Goal: Navigation & Orientation: Find specific page/section

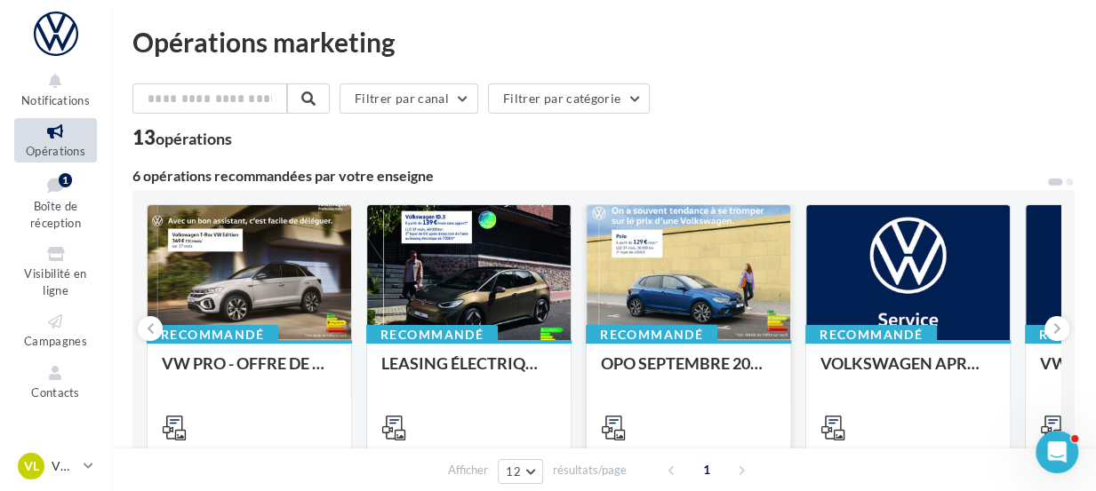
click at [702, 279] on div at bounding box center [689, 273] width 204 height 137
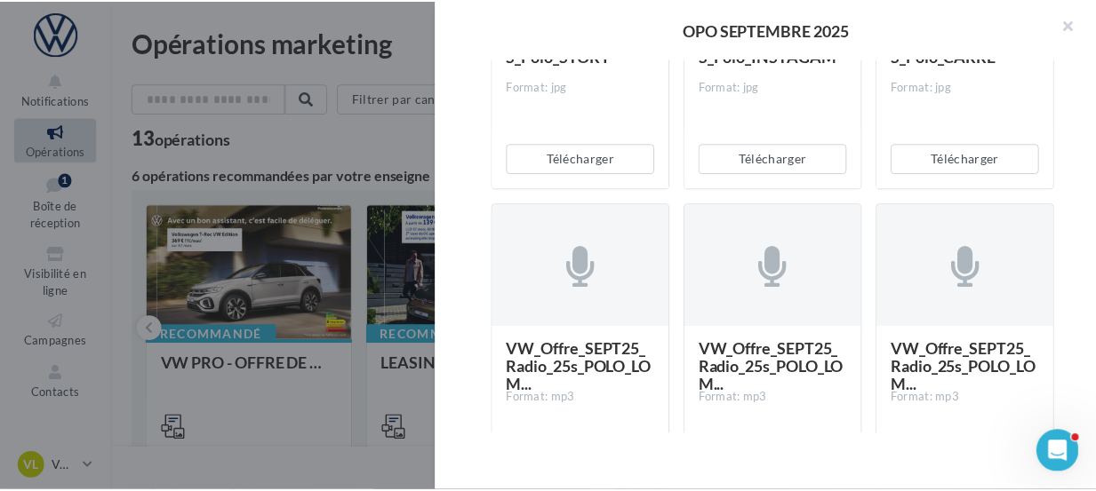
scroll to position [3285, 0]
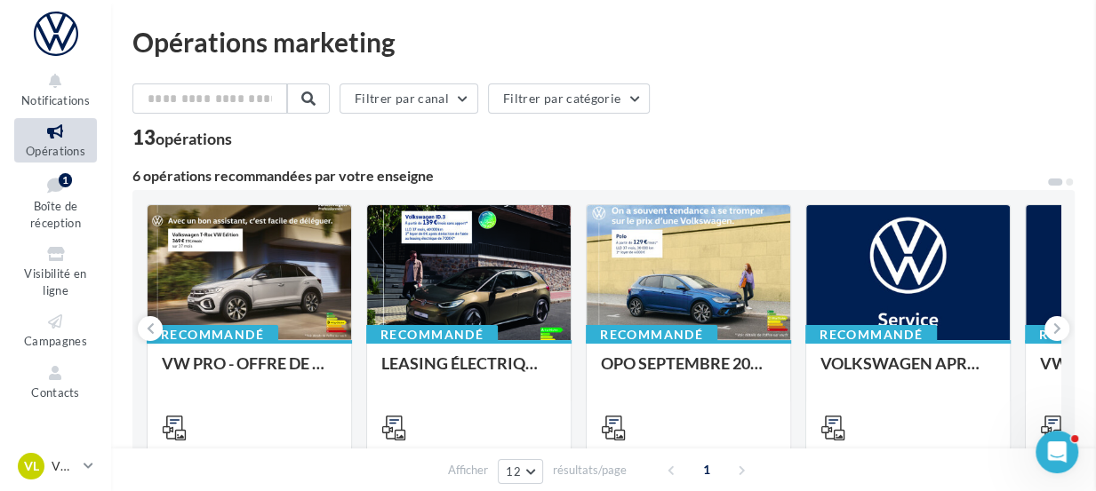
click at [44, 327] on icon at bounding box center [56, 322] width 72 height 20
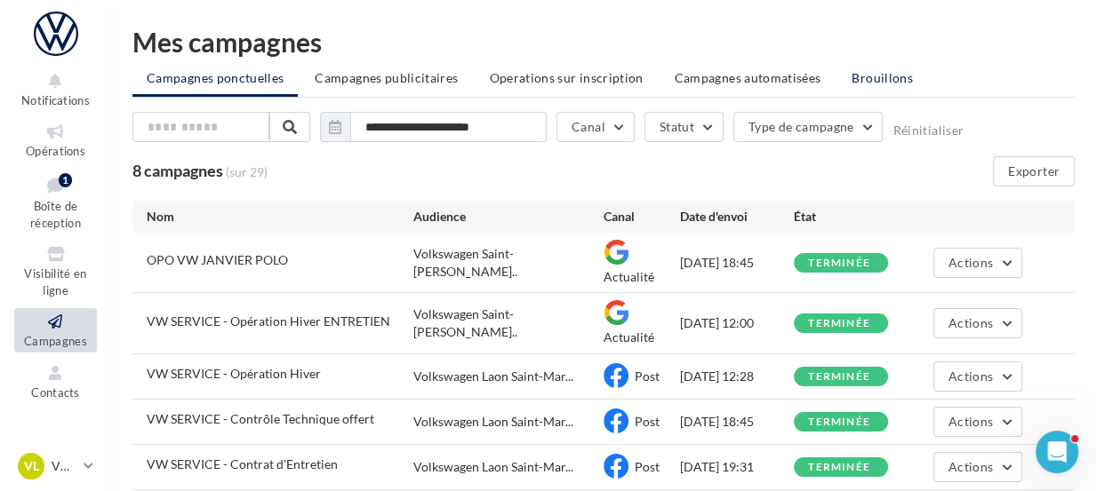
click at [871, 77] on span "Brouillons" at bounding box center [881, 77] width 61 height 15
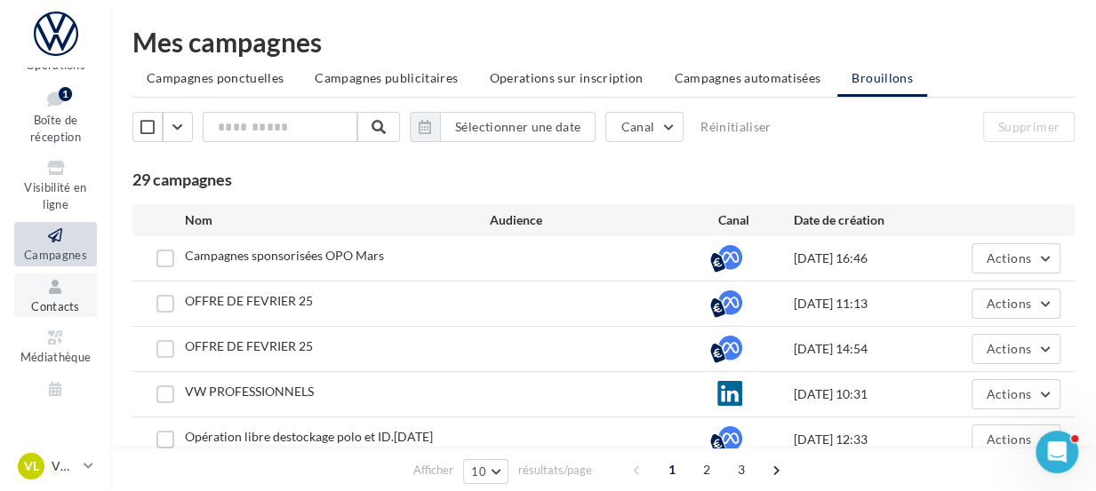
scroll to position [88, 0]
click at [47, 339] on icon at bounding box center [56, 336] width 72 height 20
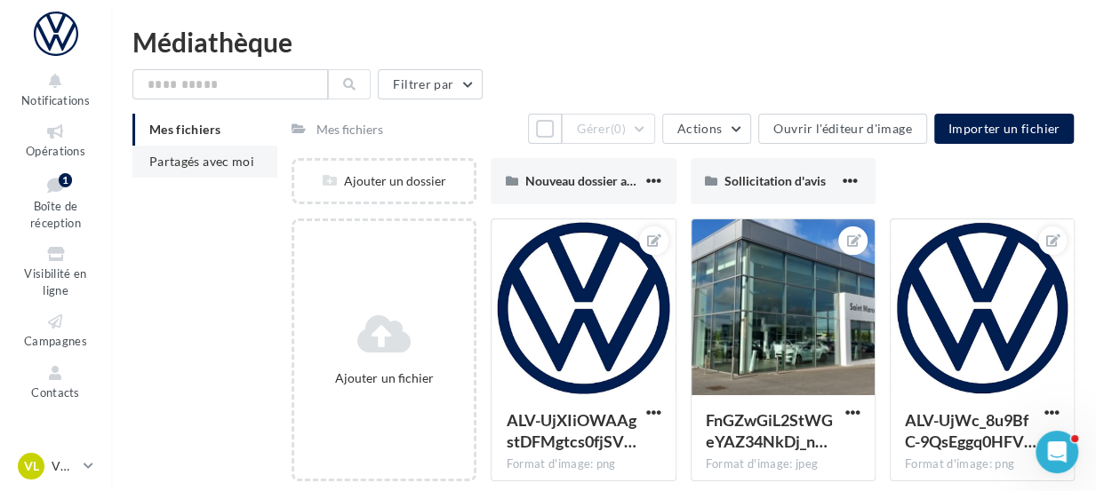
click at [211, 155] on span "Partagés avec moi" at bounding box center [201, 161] width 105 height 15
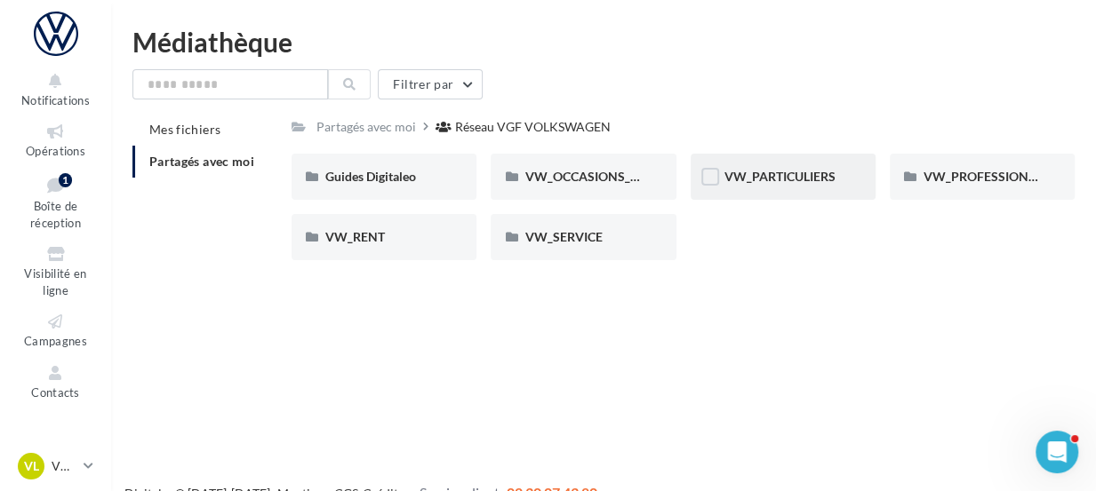
click at [786, 188] on div "VW_PARTICULIERS" at bounding box center [783, 177] width 185 height 46
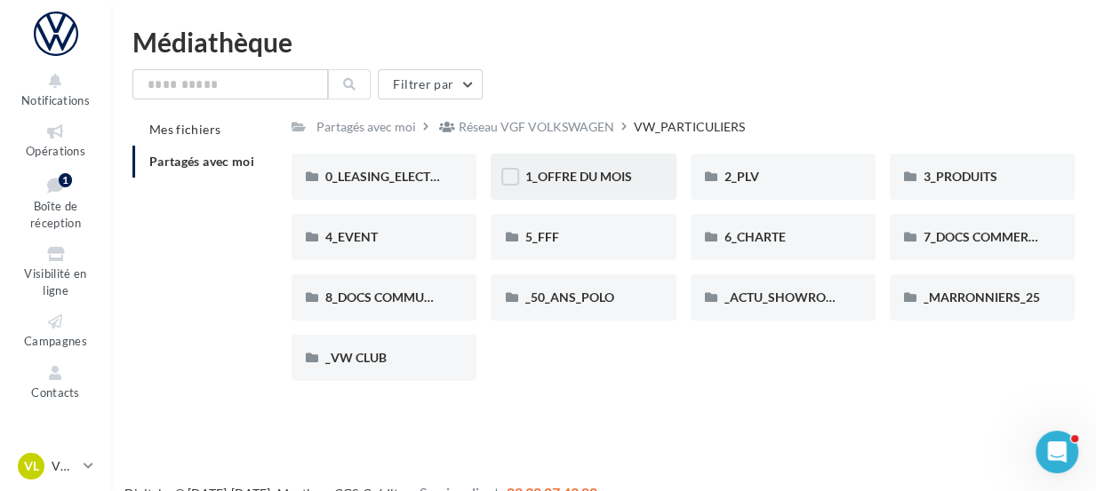
click at [638, 189] on div "1_OFFRE DU MOIS" at bounding box center [583, 177] width 185 height 46
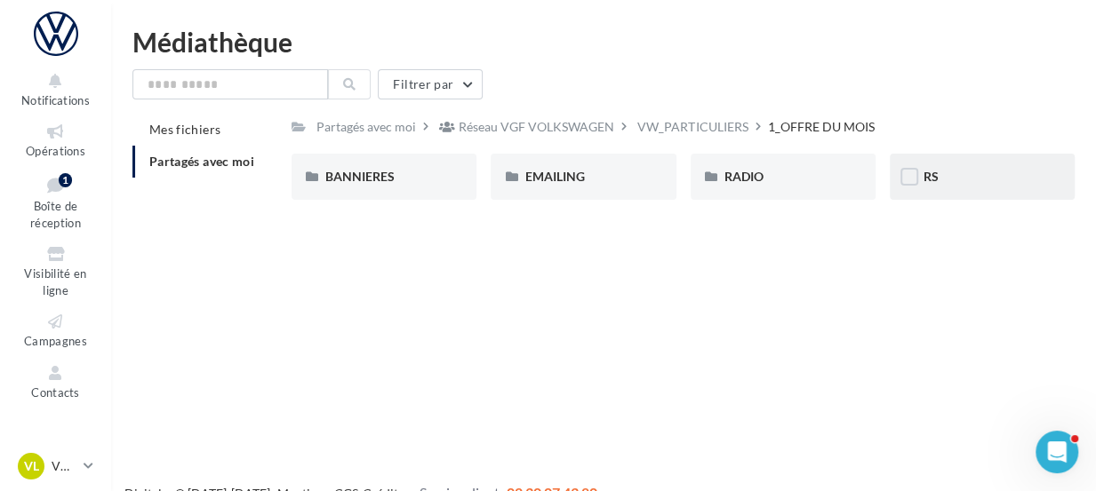
click at [977, 191] on div "RS" at bounding box center [982, 177] width 185 height 46
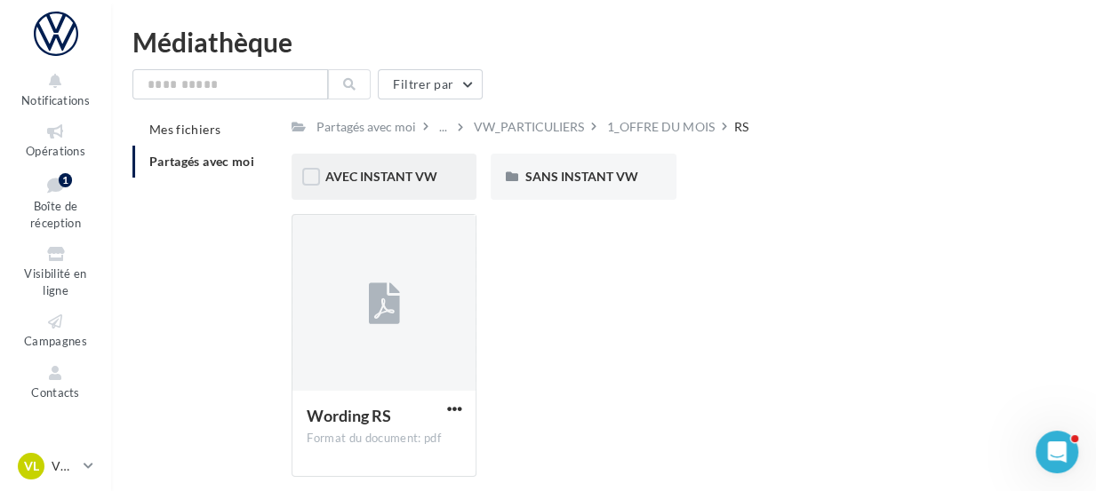
click at [452, 172] on div "AVEC INSTANT VW" at bounding box center [383, 177] width 185 height 46
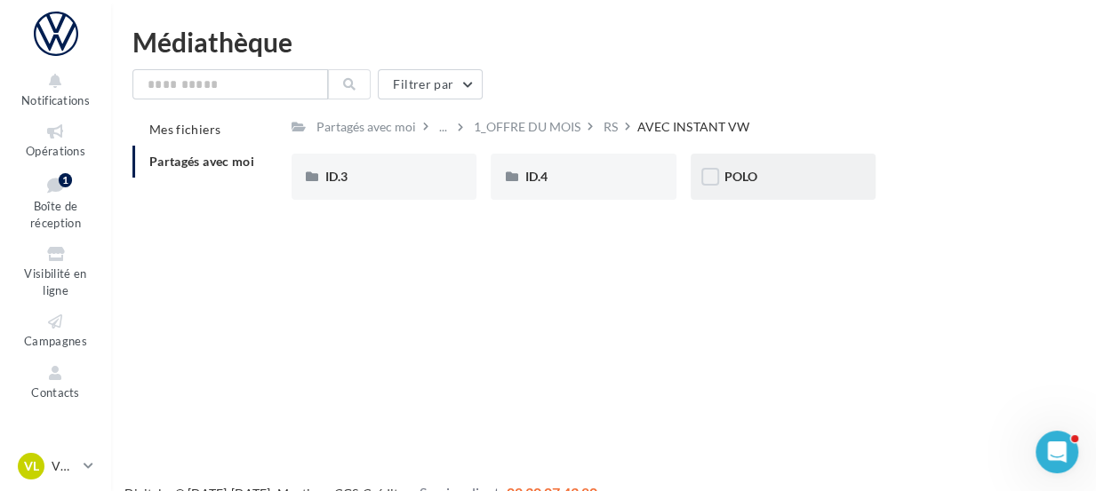
click at [809, 177] on div "POLO" at bounding box center [782, 177] width 117 height 18
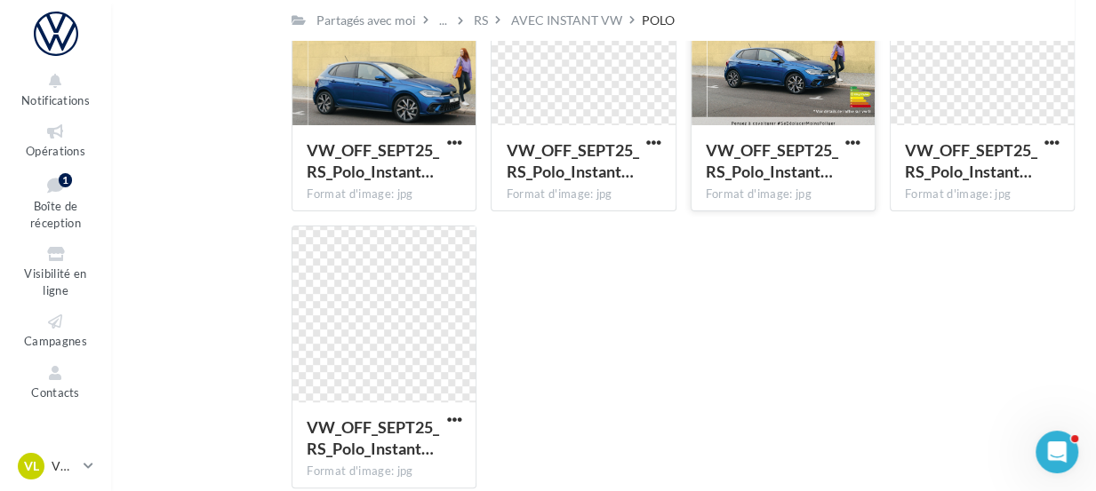
scroll to position [292, 0]
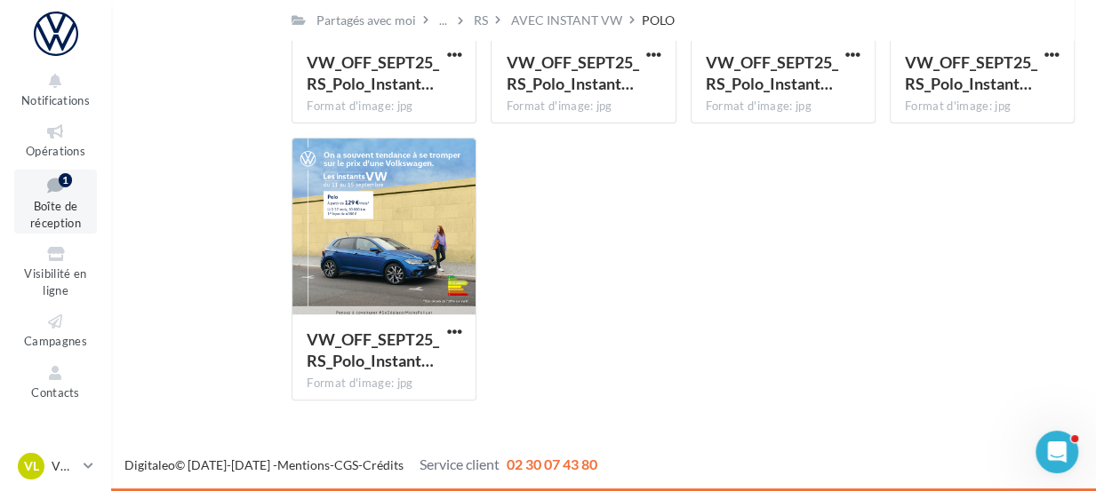
click at [65, 202] on span "Boîte de réception" at bounding box center [55, 214] width 51 height 31
